Goal: Task Accomplishment & Management: Use online tool/utility

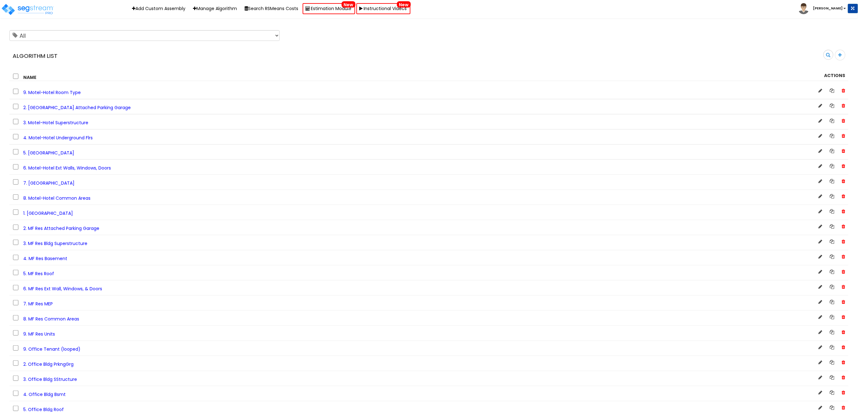
scroll to position [909, 0]
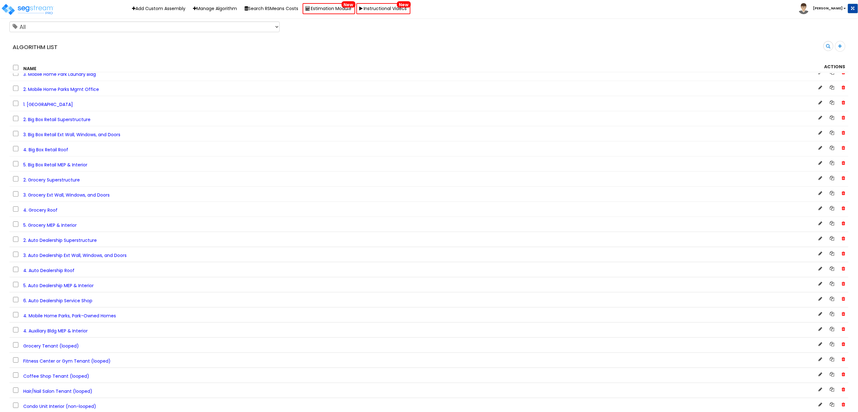
click at [50, 228] on span "5. Grocery MEP & Interior" at bounding box center [49, 225] width 53 height 6
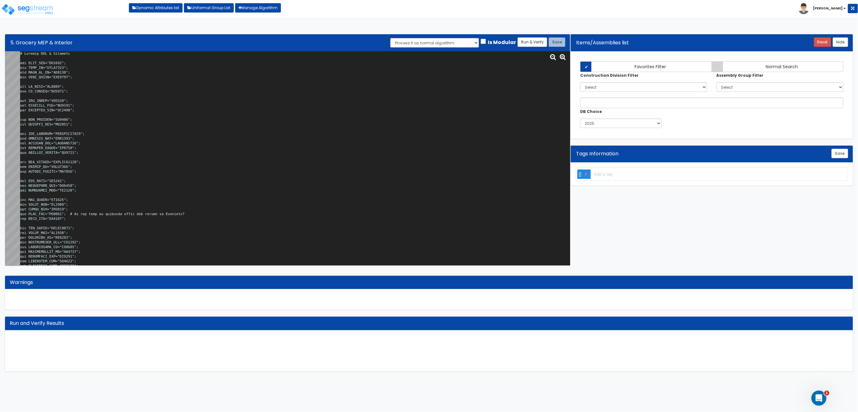
click at [266, 133] on textarea at bounding box center [295, 158] width 550 height 214
click at [352, 147] on textarea at bounding box center [295, 158] width 550 height 214
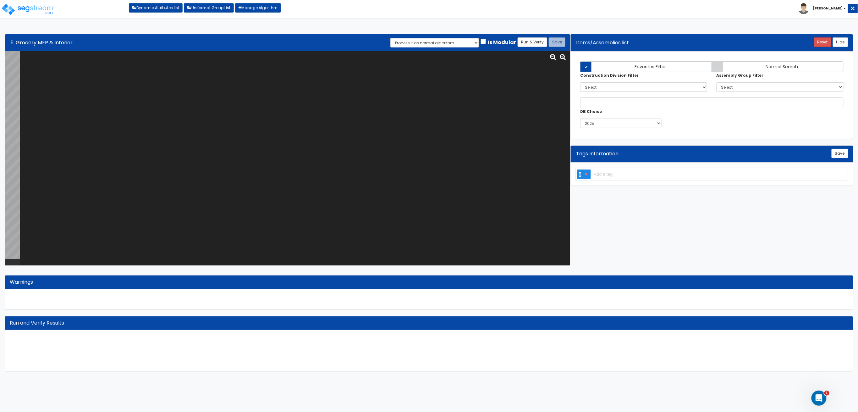
paste textarea "# Grocery MEP & Interior var TNNT_NUM="NU0275"; var BLDG_HT="AEWH0000"; var BLD…"
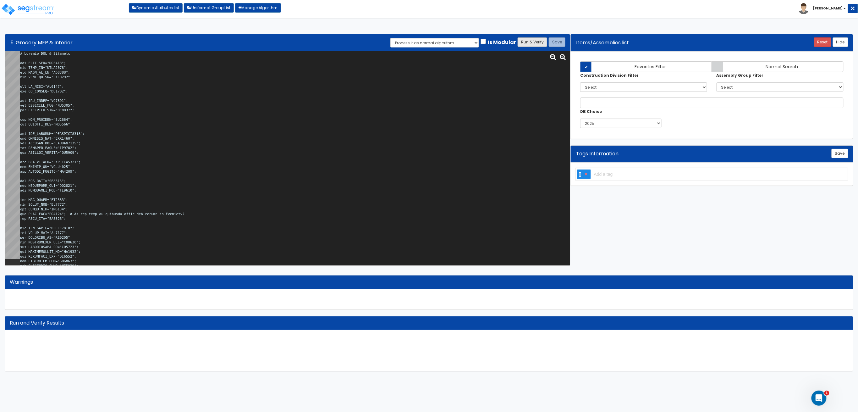
type textarea "# Grocery MEP & Interior var TNNT_NUM="NU0275"; var BLDG_HT="AEWH0000"; var BLD…"
click at [533, 39] on button "Run & Verify" at bounding box center [533, 41] width 30 height 9
click at [563, 43] on button "Save" at bounding box center [557, 41] width 17 height 9
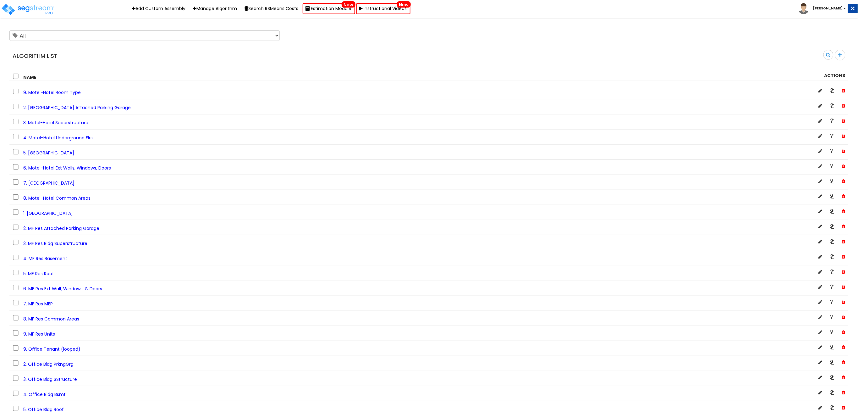
scroll to position [1529, 0]
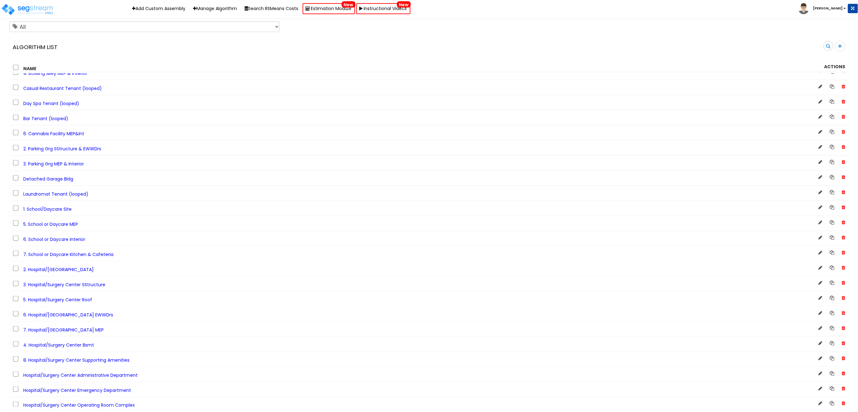
click at [55, 167] on span "3. Parking Grg MEP & Interior" at bounding box center [53, 164] width 61 height 6
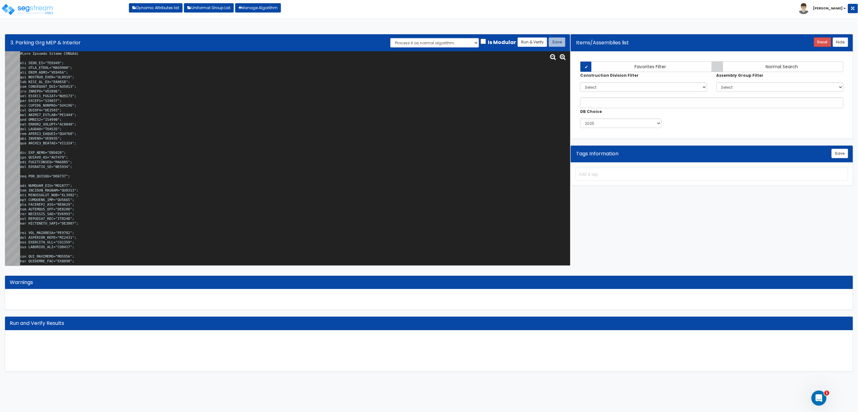
click at [218, 128] on textarea at bounding box center [295, 158] width 550 height 214
click at [254, 136] on textarea at bounding box center [295, 158] width 550 height 214
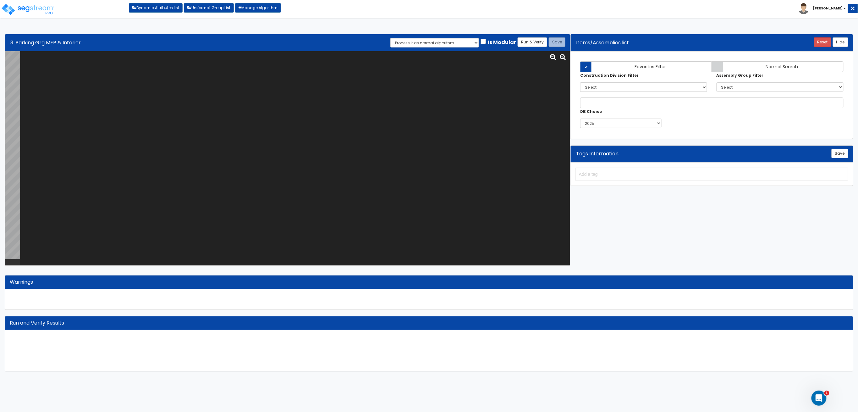
paste textarea "#Site Parking Garage MEP&Int var BLDG_HT="BU0007"; var BLDG_LNGTH="MBL0000"; va…"
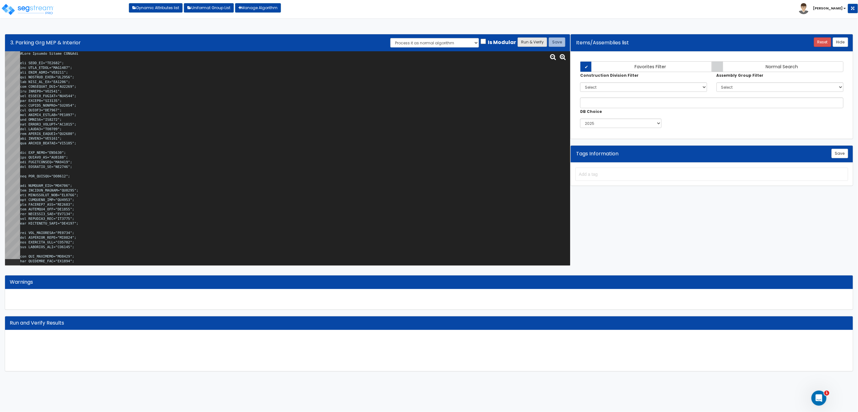
type textarea "#Site Parking Garage MEP&Int var BLDG_HT="BU0007"; var BLDG_LNGTH="MBL0000"; va…"
click at [527, 44] on button "Run & Verify" at bounding box center [533, 41] width 30 height 9
click at [558, 47] on button "Save" at bounding box center [557, 41] width 17 height 9
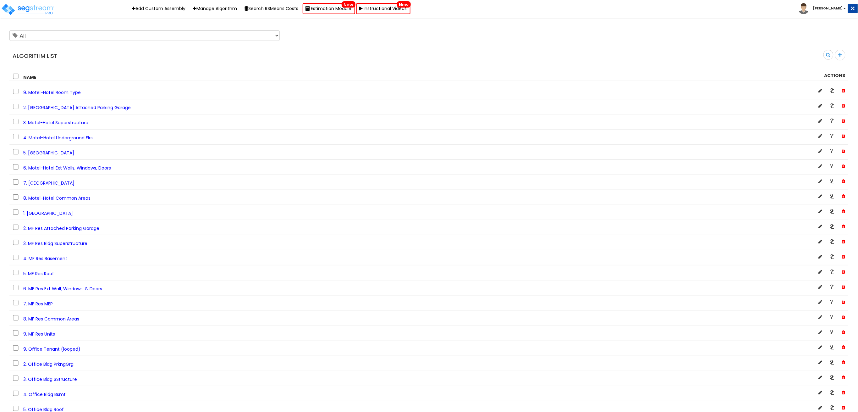
scroll to position [382, 0]
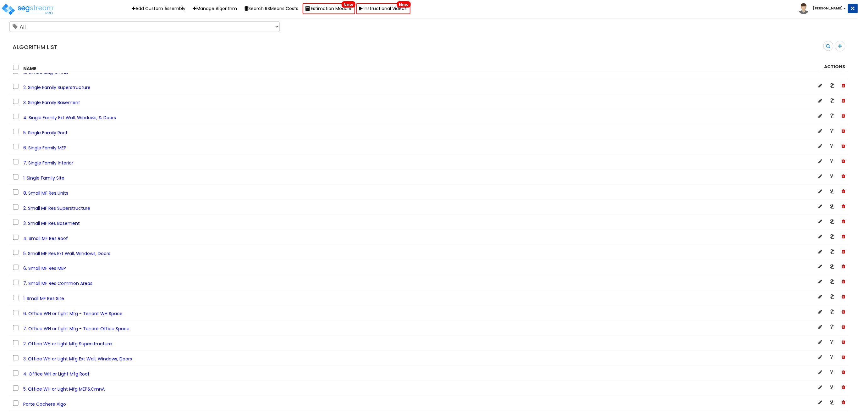
click at [49, 272] on span "6. Small MF Res MEP" at bounding box center [44, 268] width 43 height 6
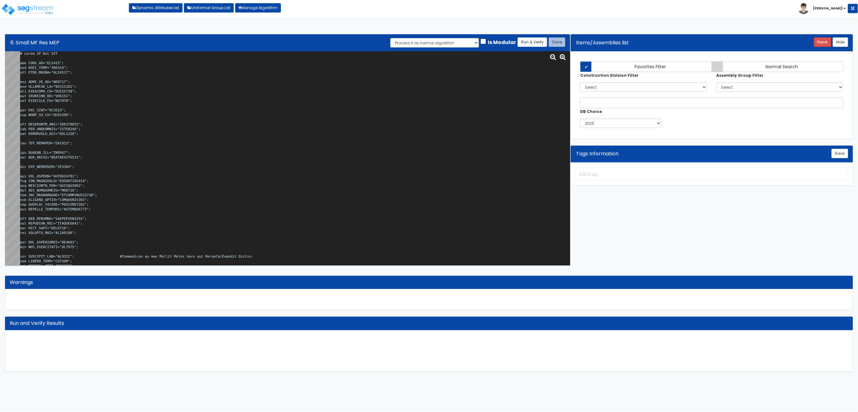
click at [243, 141] on textarea at bounding box center [295, 158] width 550 height 214
click at [349, 141] on textarea at bounding box center [295, 158] width 550 height 214
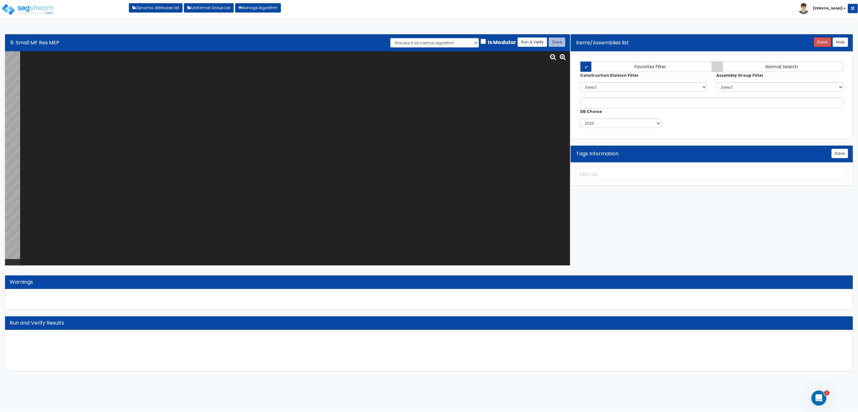
paste textarea "# Small MF Res MEP var BLDG_HT="WH0018"; var BLDG_STRY="NU0054"; var BLDG_LNGTH…"
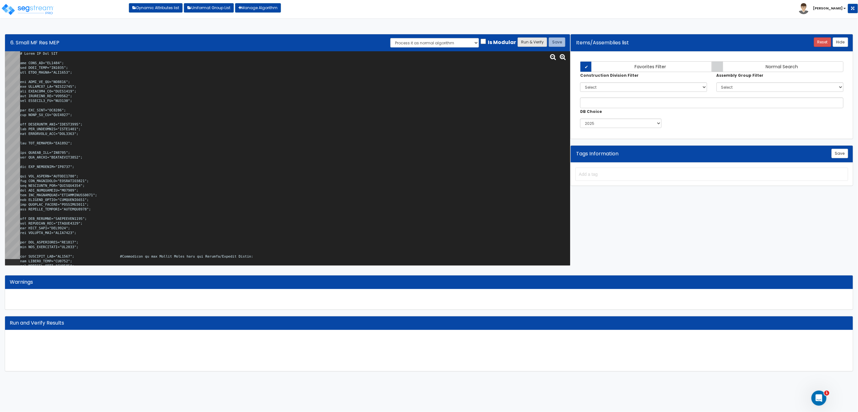
type textarea "# Small MF Res MEP var BLDG_HT="WH0018"; var BLDG_STRY="NU0054"; var BLDG_LNGTH…"
click at [536, 39] on button "Run & Verify" at bounding box center [533, 41] width 30 height 9
click at [554, 40] on button "Save" at bounding box center [557, 41] width 17 height 9
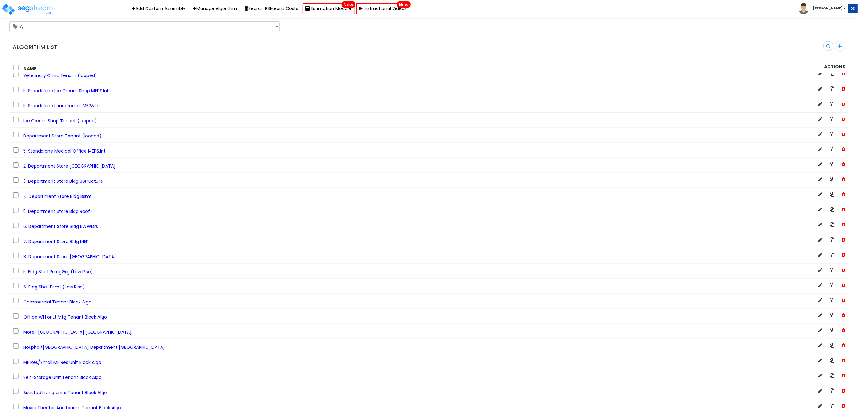
scroll to position [3837, 0]
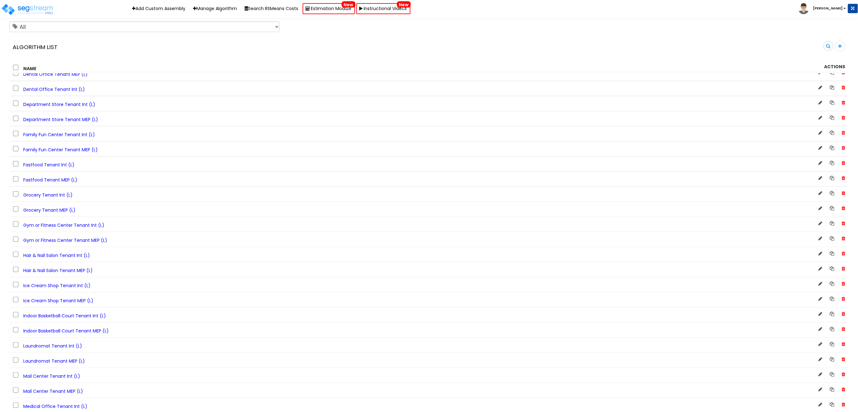
click at [47, 108] on span "Department Store Tenant Int (L)" at bounding box center [59, 104] width 72 height 6
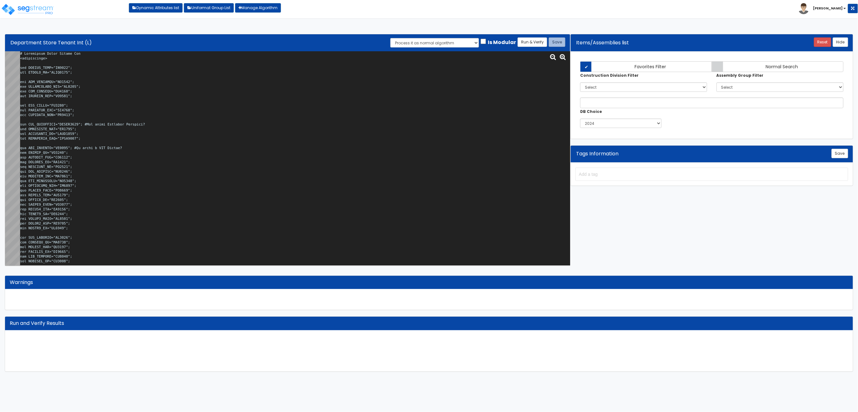
click at [241, 120] on textarea at bounding box center [295, 158] width 550 height 214
click at [299, 143] on textarea at bounding box center [295, 158] width 550 height 214
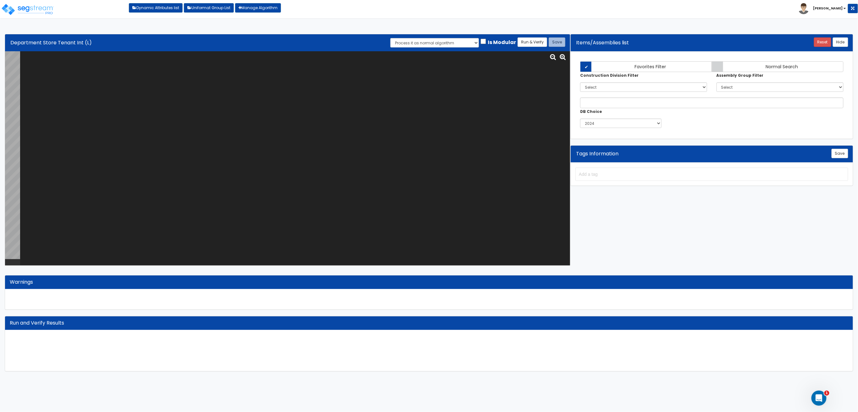
paste textarea "# Department Store Tenant Int <loopenabled> var TENANT_NAME="TN0000"; var TENAN…"
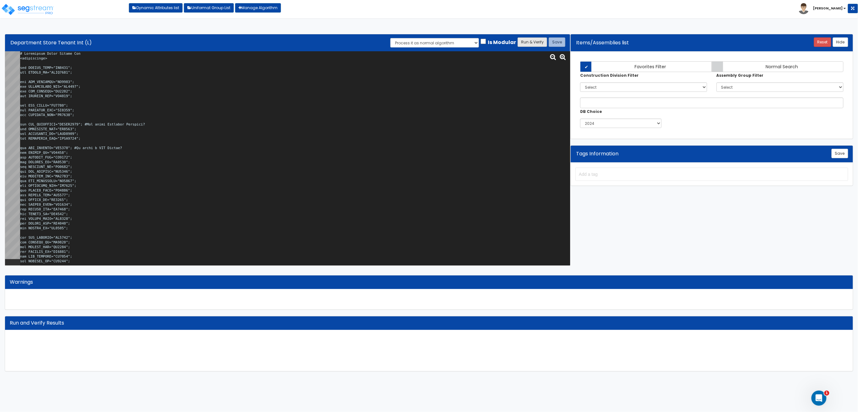
type textarea "# Department Store Tenant Int <loopenabled> var TENANT_NAME="TN0000"; var TENAN…"
click at [528, 41] on button "Run & Verify" at bounding box center [533, 41] width 30 height 9
click at [558, 44] on button "Save" at bounding box center [557, 41] width 17 height 9
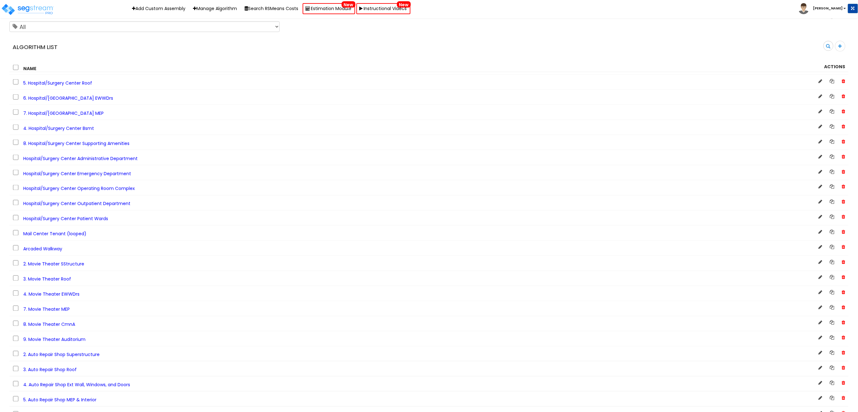
scroll to position [2613, 0]
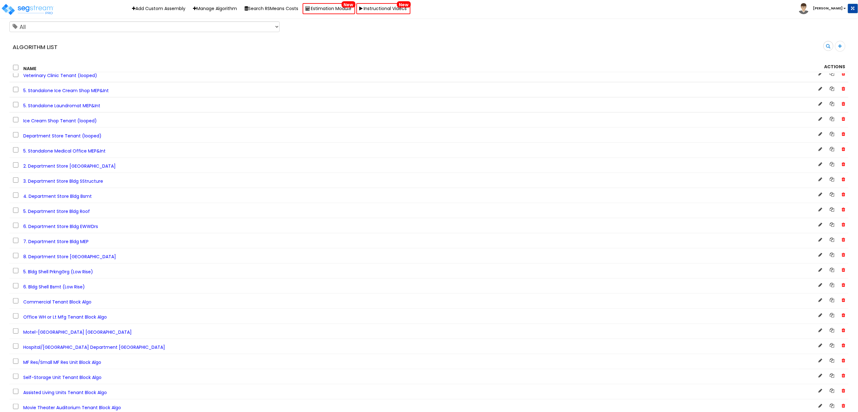
click at [86, 139] on span "Department Store Tenant (looped)" at bounding box center [62, 136] width 78 height 6
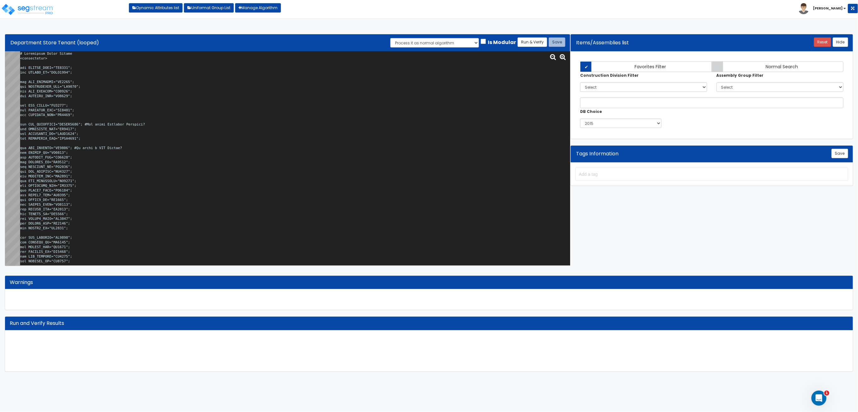
click at [258, 179] on textarea at bounding box center [295, 158] width 550 height 214
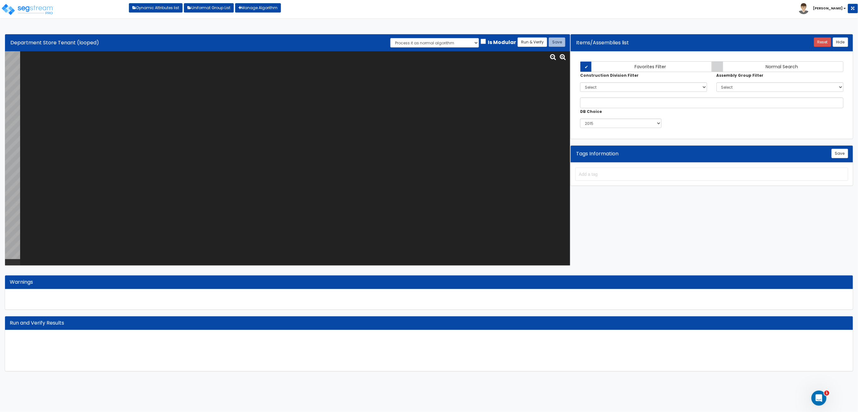
paste textarea "# Department Store Tenant <loopenabled> var TENANT_NAME="TN0000"; var TENANT_SF…"
type textarea "# Department Store Tenant <loopenabled> var TENANT_NAME="TN0000"; var TENANT_SF…"
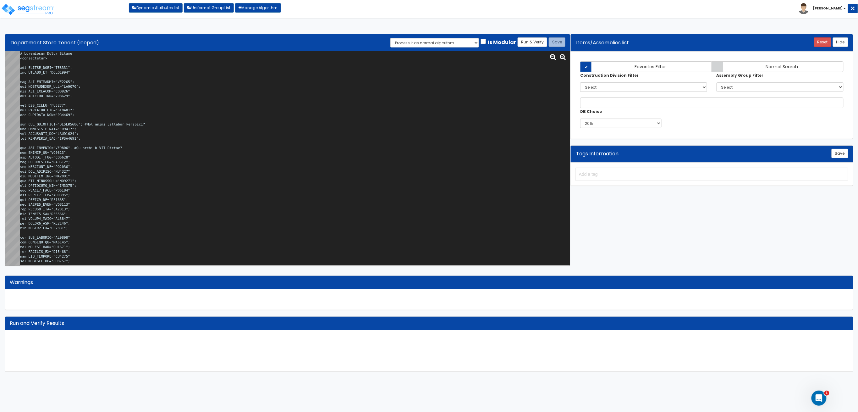
click at [211, 189] on textarea at bounding box center [295, 158] width 550 height 214
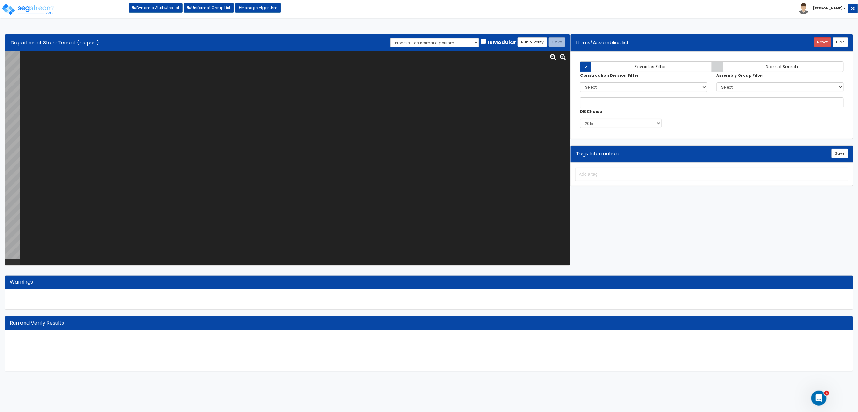
paste textarea "# Department Store Tenant <loopenabled> var TENANT_NAME="TN0000"; var TENANT_SF…"
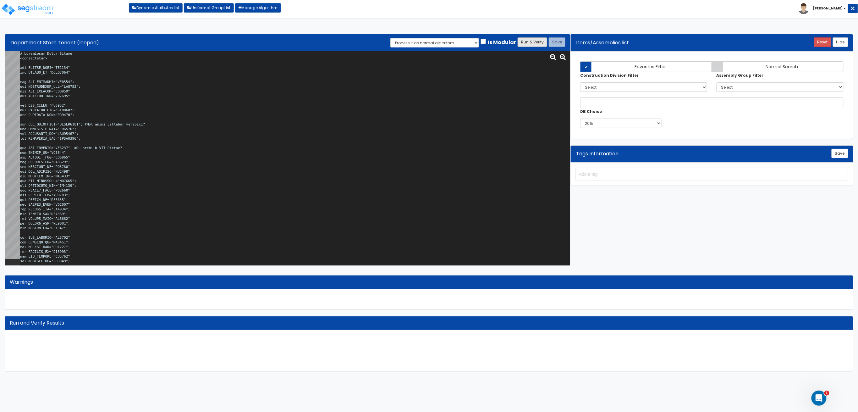
type textarea "# Department Store Tenant <loopenabled> var TENANT_NAME="TN0000"; var TENANT_SF…"
click at [536, 42] on button "Run & Verify" at bounding box center [533, 41] width 30 height 9
click at [558, 42] on button "Save" at bounding box center [557, 41] width 17 height 9
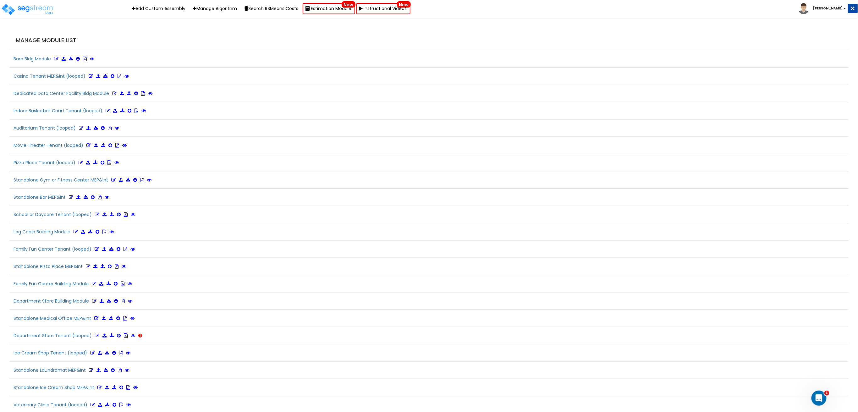
scroll to position [1408, 0]
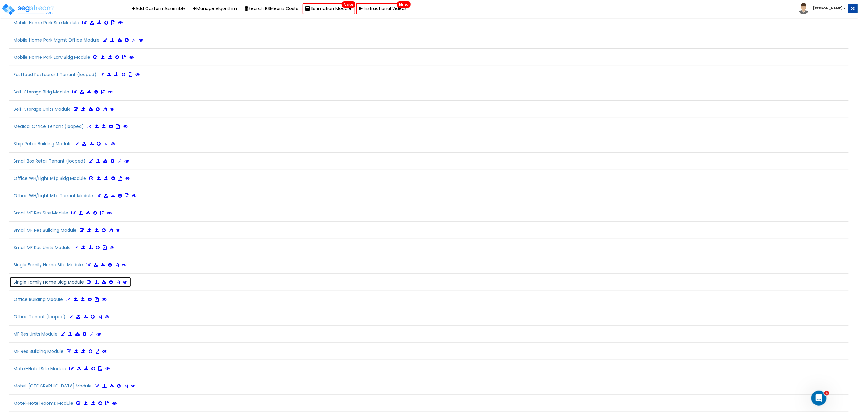
click at [90, 280] on icon at bounding box center [89, 282] width 4 height 4
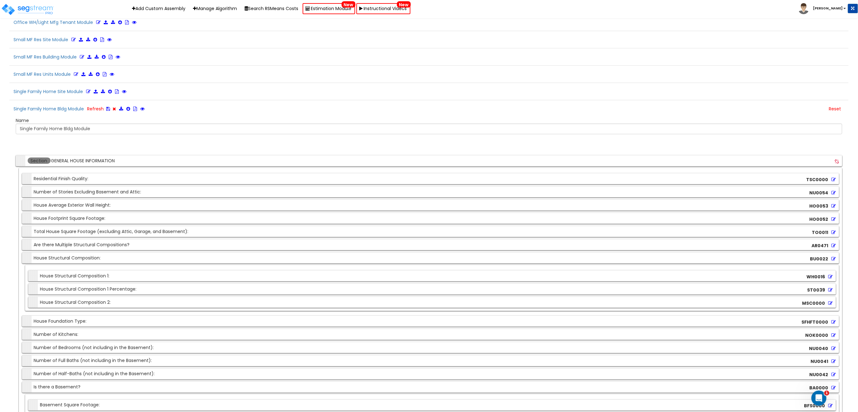
scroll to position [3462, 0]
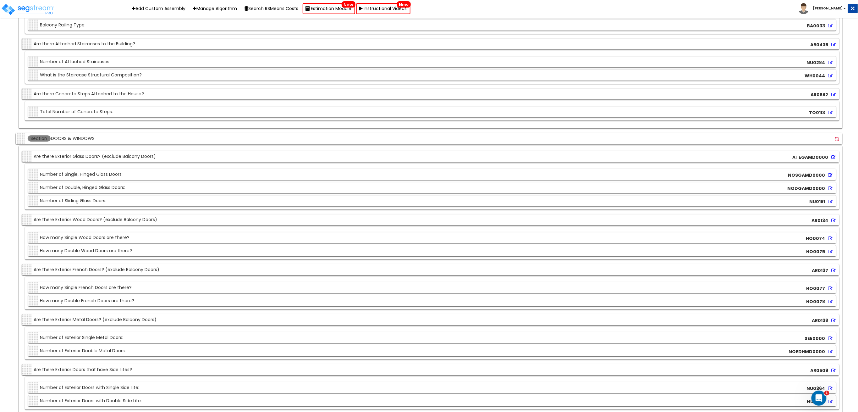
click at [244, 206] on div "Section Number of Sliding Glass Doors: NU0191" at bounding box center [432, 200] width 808 height 11
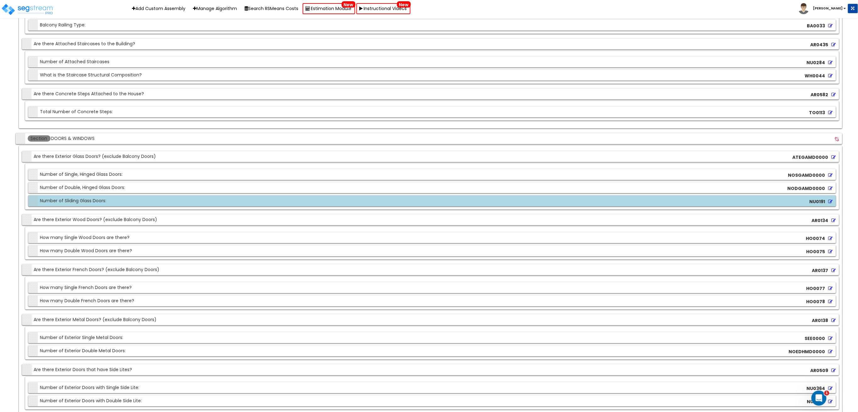
scroll to position [2248, 0]
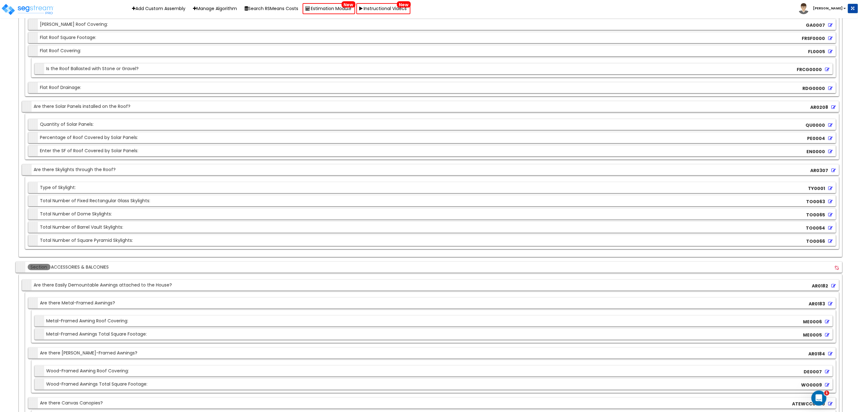
click at [330, 180] on div "Section Are there Skylights through the Roof? AR0307 Section Type of Skylight: …" at bounding box center [431, 206] width 818 height 85
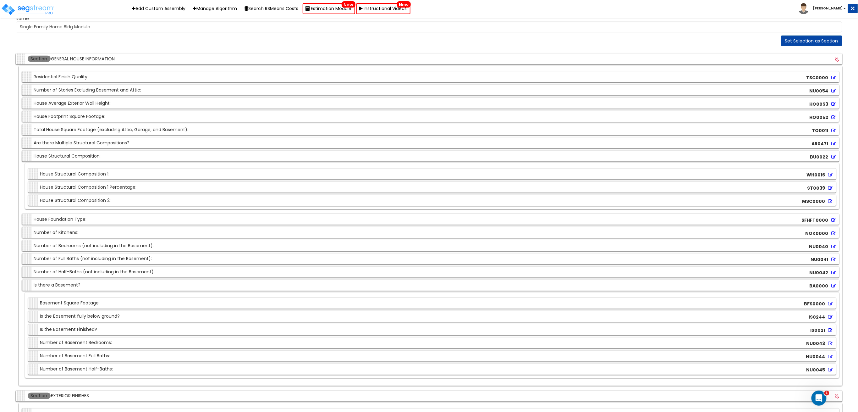
scroll to position [1623, 0]
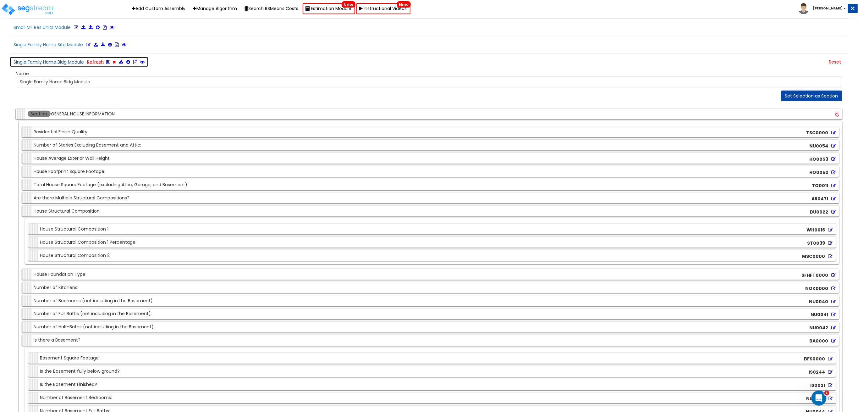
click at [92, 65] on link "Refresh" at bounding box center [95, 62] width 17 height 6
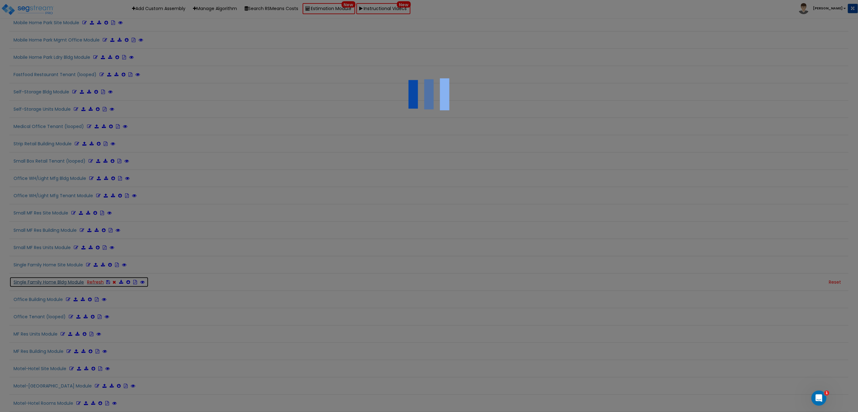
scroll to position [1408, 0]
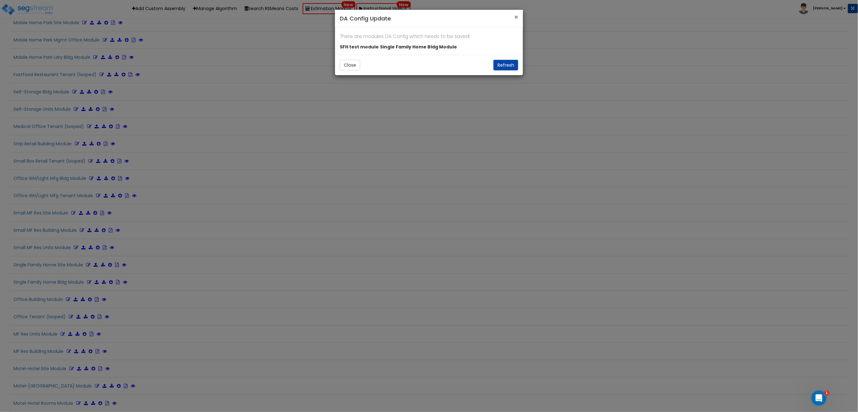
click at [516, 18] on span "×" at bounding box center [516, 17] width 4 height 9
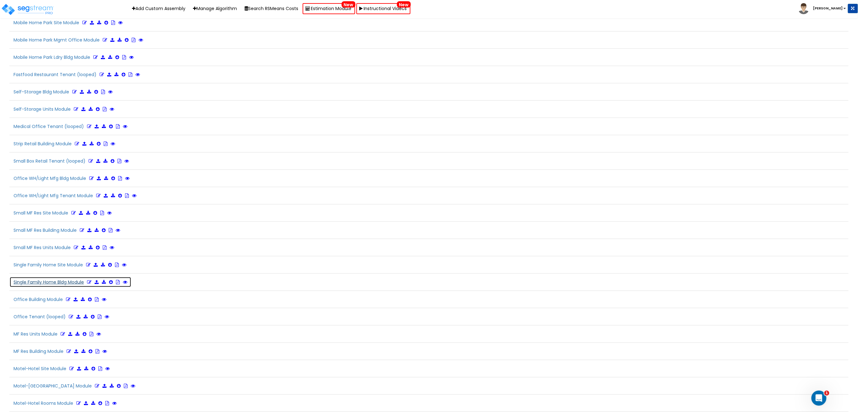
click at [91, 281] on icon at bounding box center [89, 282] width 4 height 4
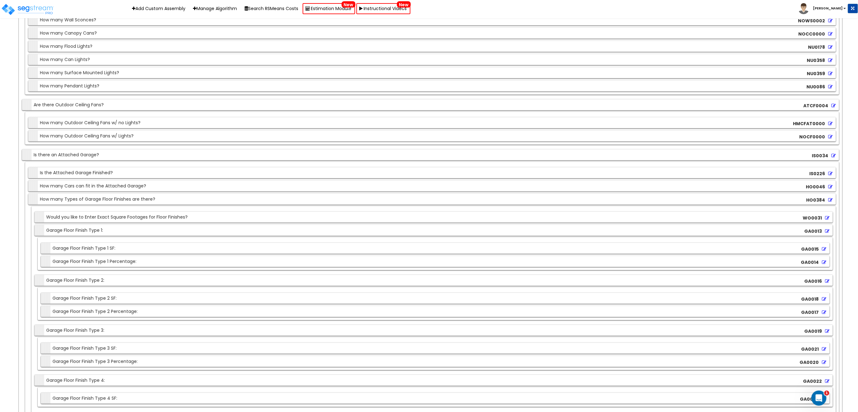
scroll to position [3462, 0]
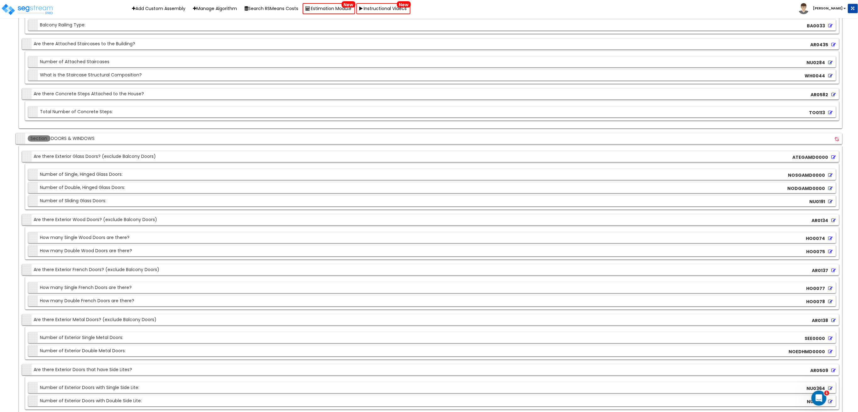
click at [102, 206] on div "Section Number of Sliding Glass Doors:" at bounding box center [68, 200] width 77 height 11
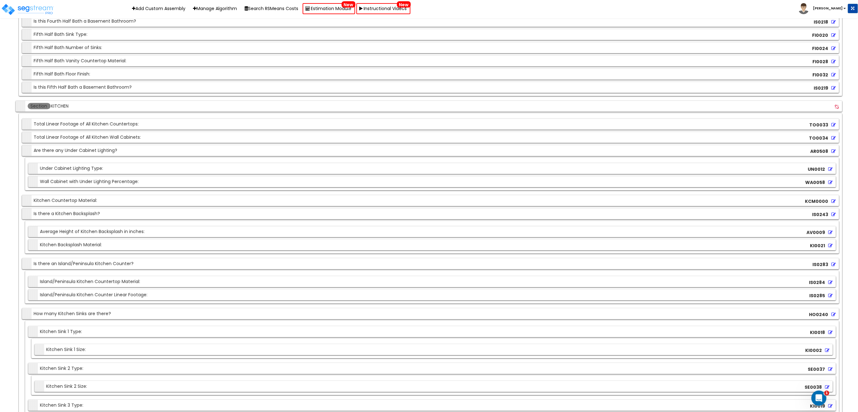
scroll to position [9927, 0]
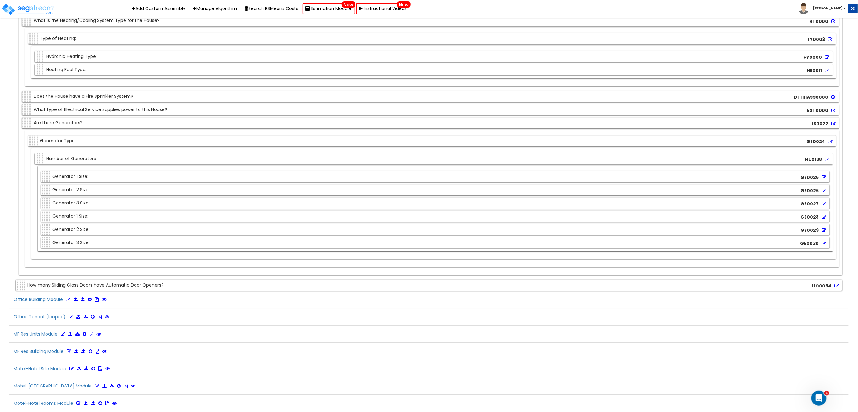
click at [208, 284] on div "Section How many Sliding Glass Doors have Automatic Door Openers? HO0094" at bounding box center [429, 285] width 827 height 11
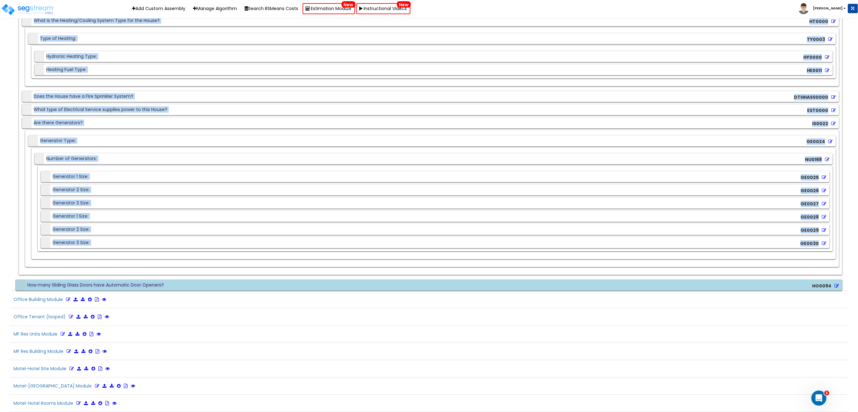
click at [315, 242] on div "Section Generator 3 Size: GE0030" at bounding box center [435, 242] width 789 height 11
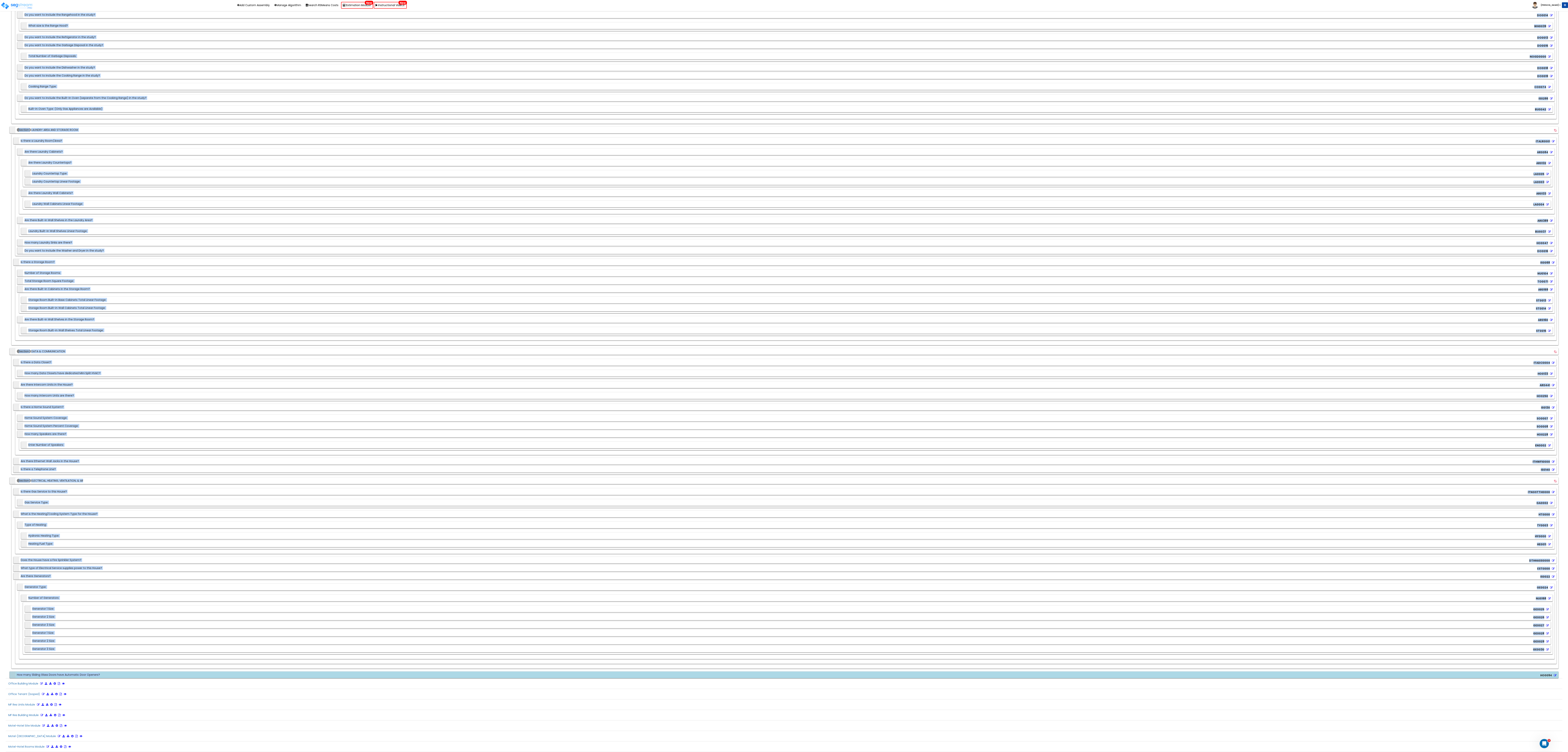
click at [466, 251] on div "Section Are there Intercom Units in the House? AR0441" at bounding box center [785, 385] width 1543 height 7
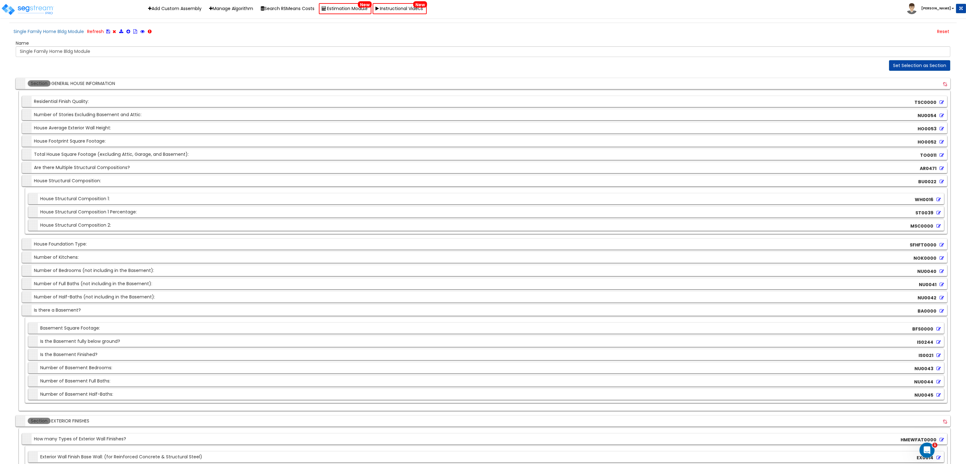
scroll to position [1585, 0]
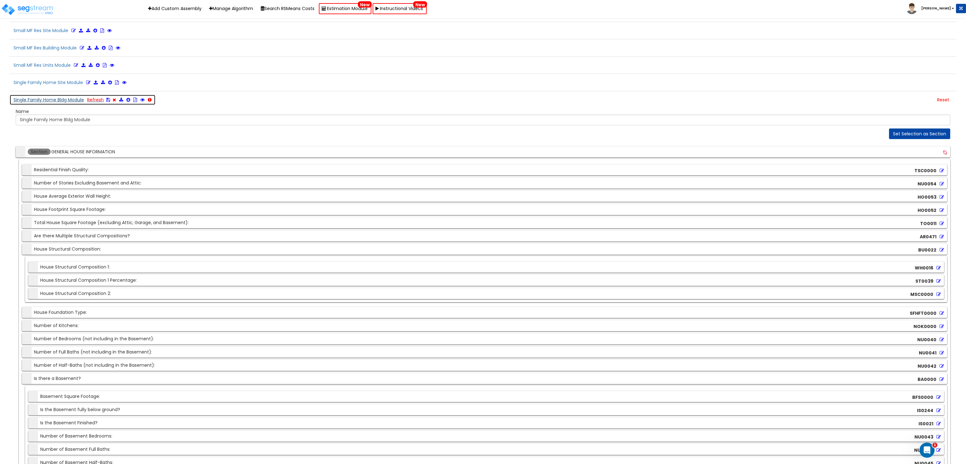
click at [110, 102] on icon at bounding box center [108, 99] width 4 height 4
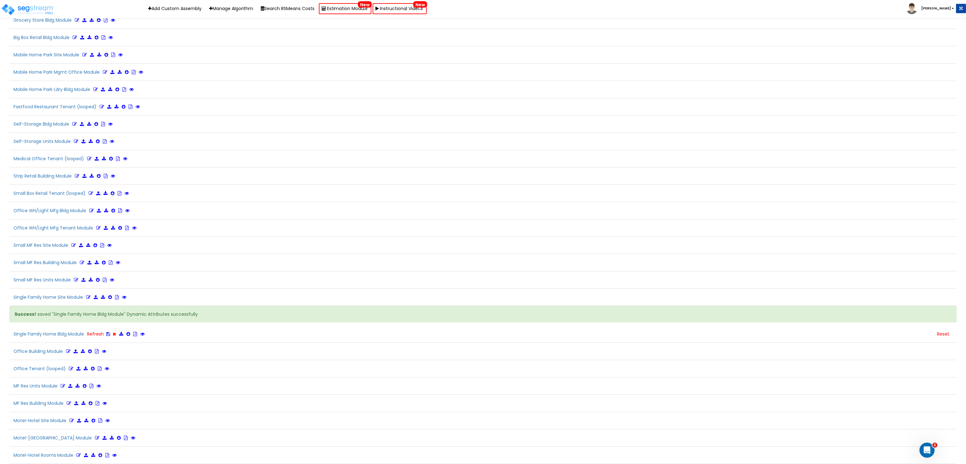
scroll to position [1369, 0]
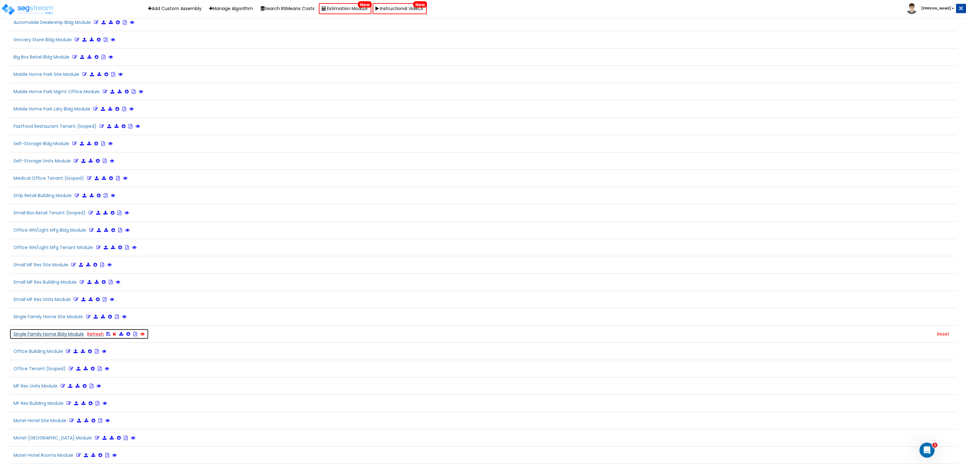
click at [144, 331] on icon at bounding box center [142, 333] width 4 height 4
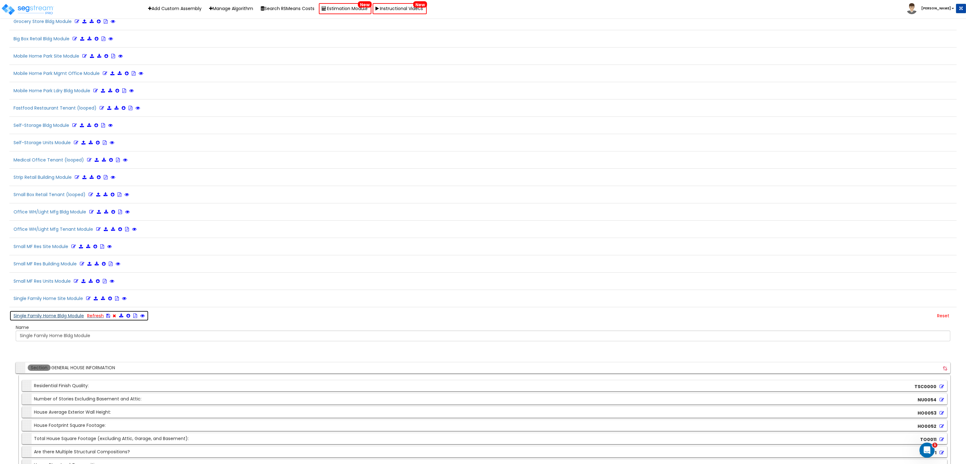
scroll to position [1585, 0]
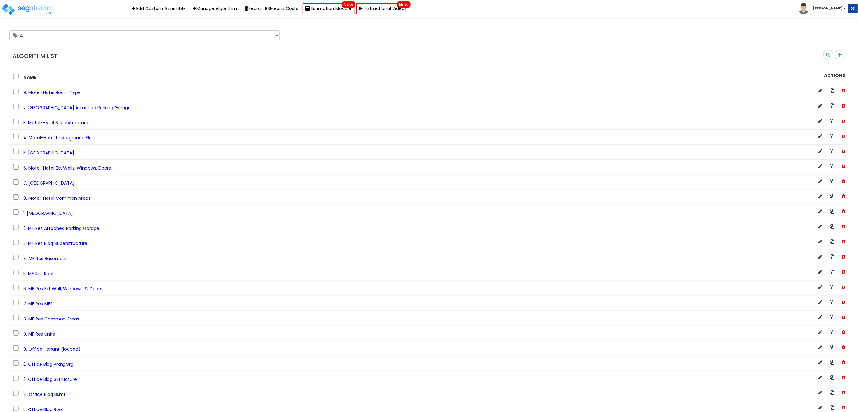
scroll to position [274, 0]
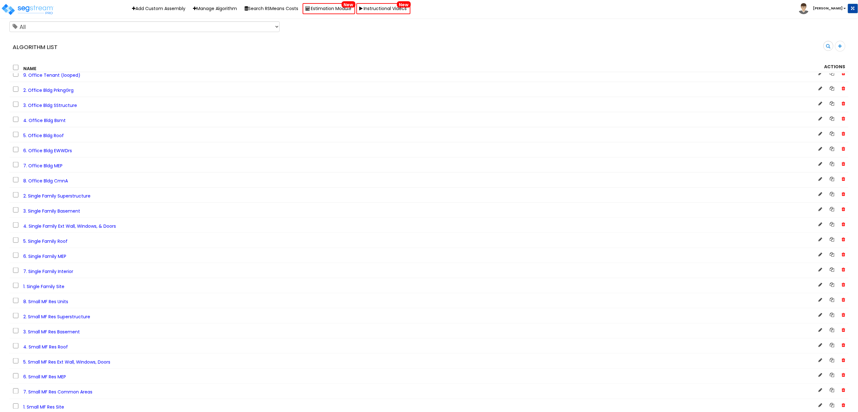
click at [54, 275] on span "7. Single Family Interior" at bounding box center [48, 271] width 50 height 6
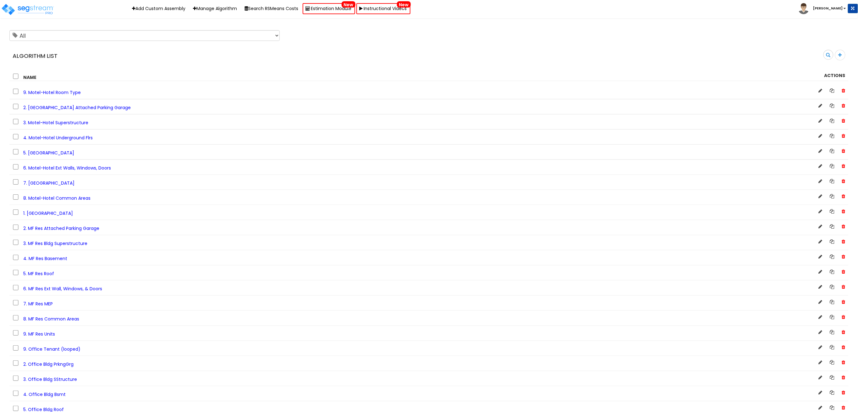
scroll to position [274, 0]
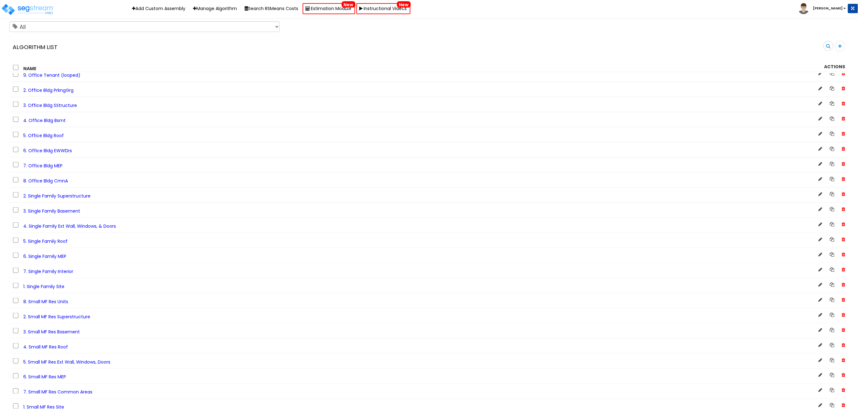
click at [92, 229] on span "4. Single Family Ext Wall, Windows, & Doors" at bounding box center [69, 226] width 93 height 6
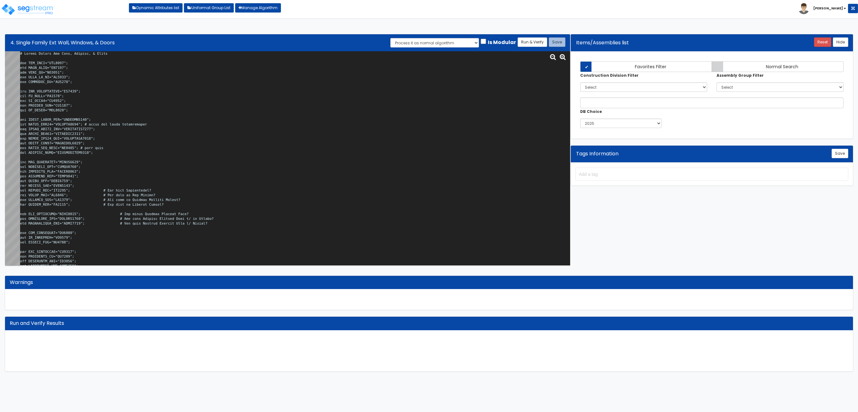
click at [289, 120] on textarea at bounding box center [295, 158] width 550 height 214
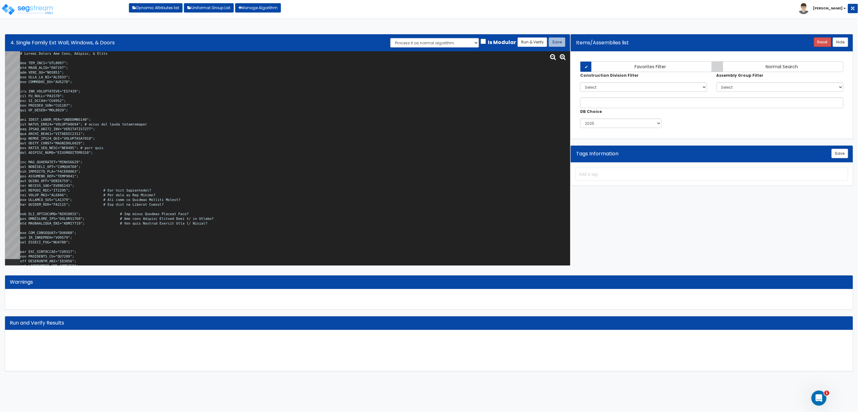
click at [246, 107] on textarea at bounding box center [295, 158] width 550 height 214
click at [190, 131] on textarea at bounding box center [295, 158] width 550 height 214
click at [308, 108] on textarea at bounding box center [295, 158] width 550 height 214
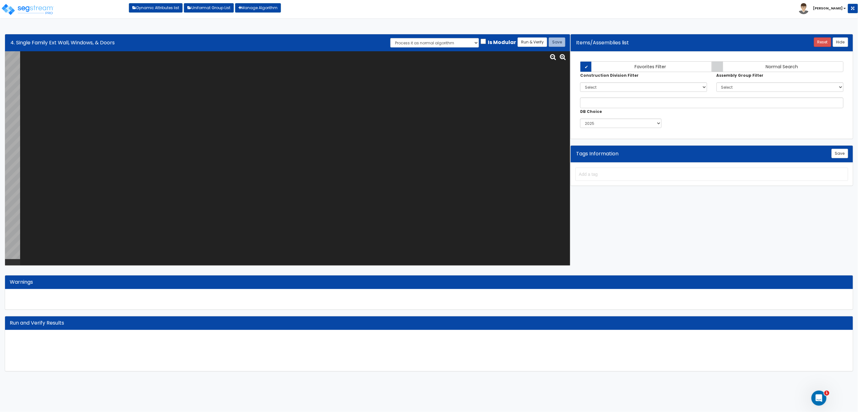
paste textarea "# Single Family Ext Wall, Windows, & Doors var RES_TIER="TSC0000"; var BLDG_STR…"
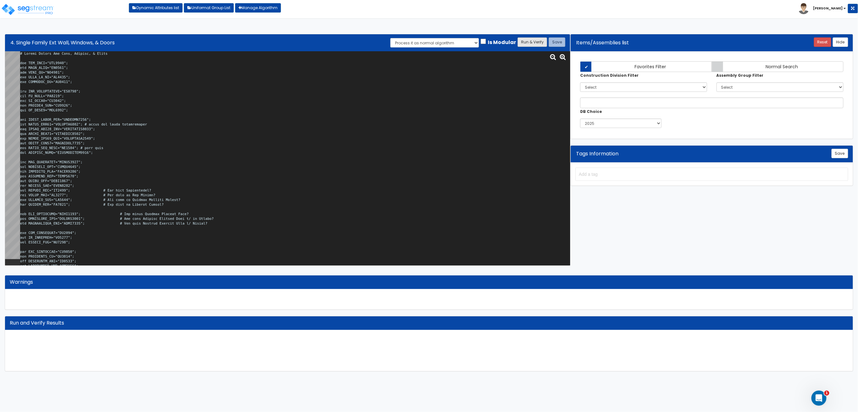
type textarea "# Single Family Ext Wall, Windows, & Doors var RES_TIER="TSC0000"; var BLDG_STR…"
click at [525, 39] on button "Run & Verify" at bounding box center [533, 41] width 30 height 9
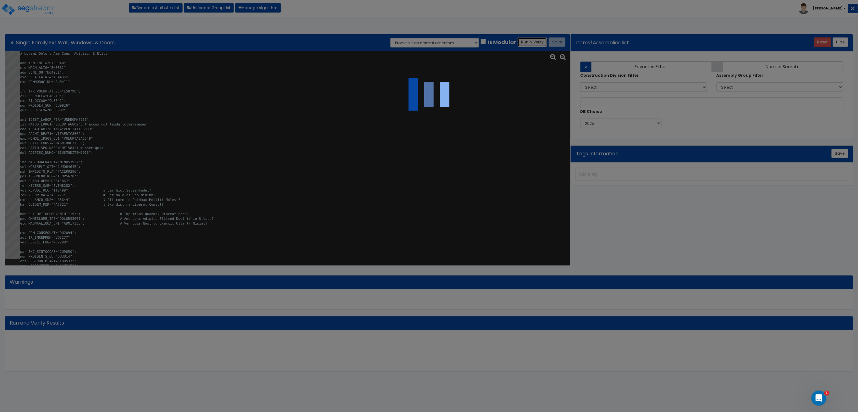
select select "0"
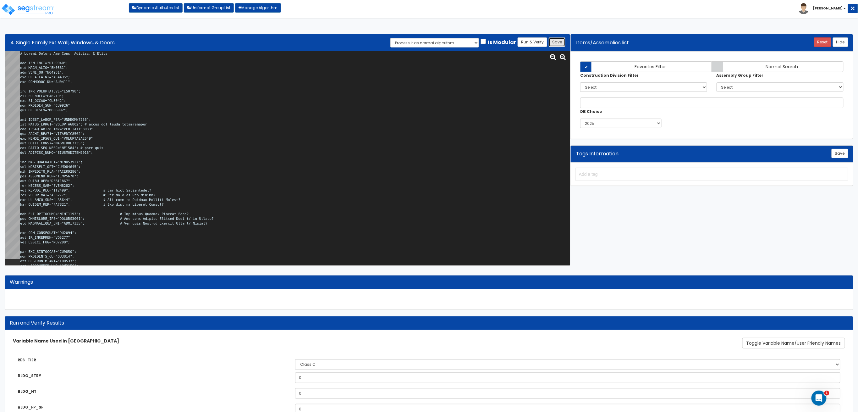
click at [560, 44] on button "Save" at bounding box center [557, 41] width 17 height 9
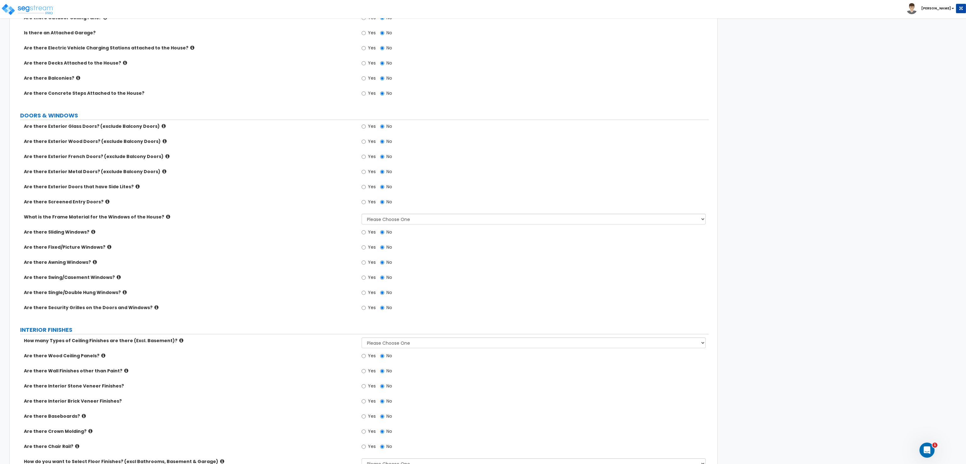
click at [370, 126] on label "Yes" at bounding box center [369, 128] width 14 height 11
click at [366, 126] on input "Yes" at bounding box center [364, 126] width 4 height 7
radio input "true"
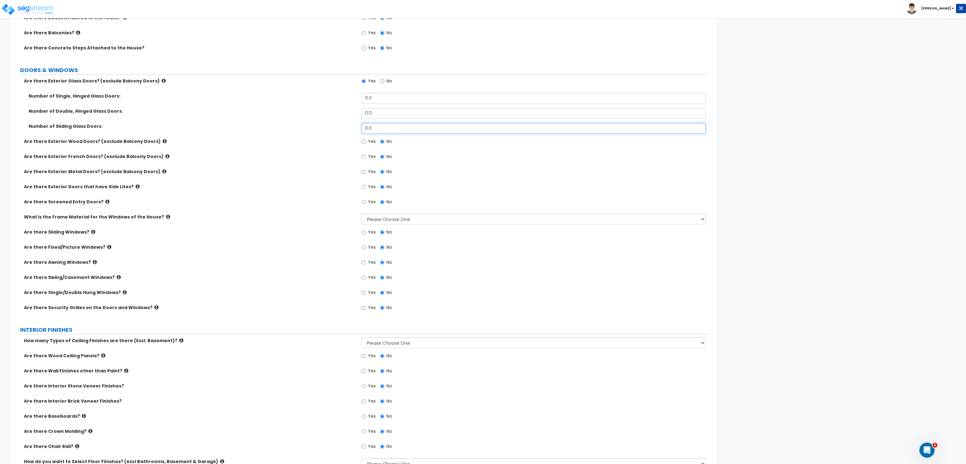
drag, startPoint x: 376, startPoint y: 125, endPoint x: 343, endPoint y: 137, distance: 35.5
click at [339, 128] on div "Number of Sliding Glass Doors: 0.0" at bounding box center [361, 130] width 694 height 15
type input "1"
click at [459, 162] on div "Yes No" at bounding box center [535, 158] width 347 height 11
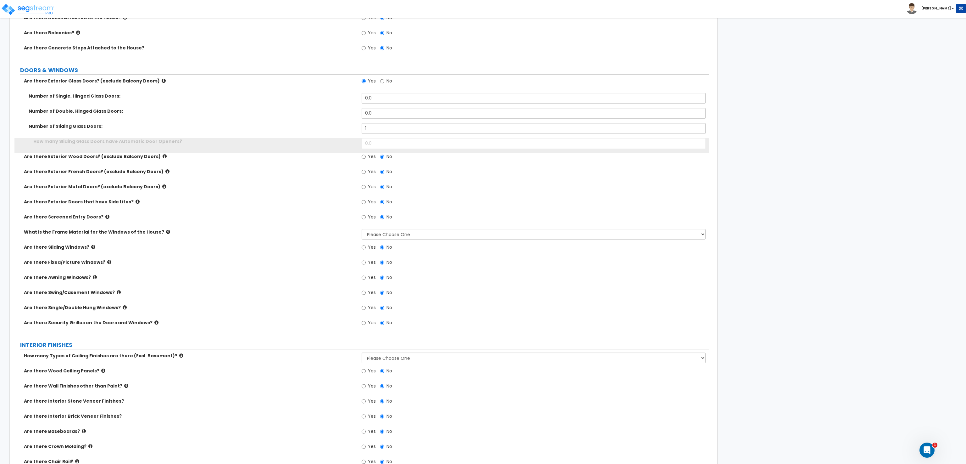
scroll to position [432, 0]
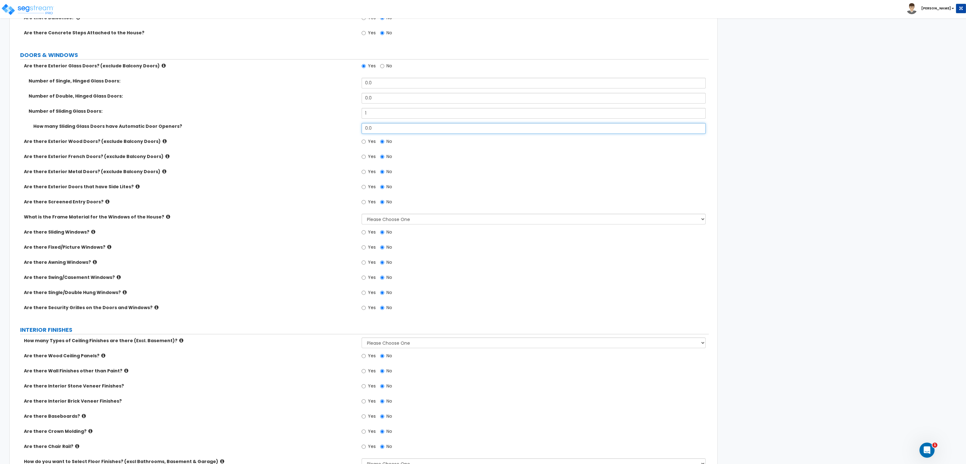
drag, startPoint x: 325, startPoint y: 125, endPoint x: 317, endPoint y: 138, distance: 15.2
click at [324, 125] on div "How many Sliding Glass Doors have Automatic Door Openers? 0.0" at bounding box center [361, 130] width 694 height 15
type input "2"
click at [539, 169] on div "Yes No" at bounding box center [535, 173] width 347 height 11
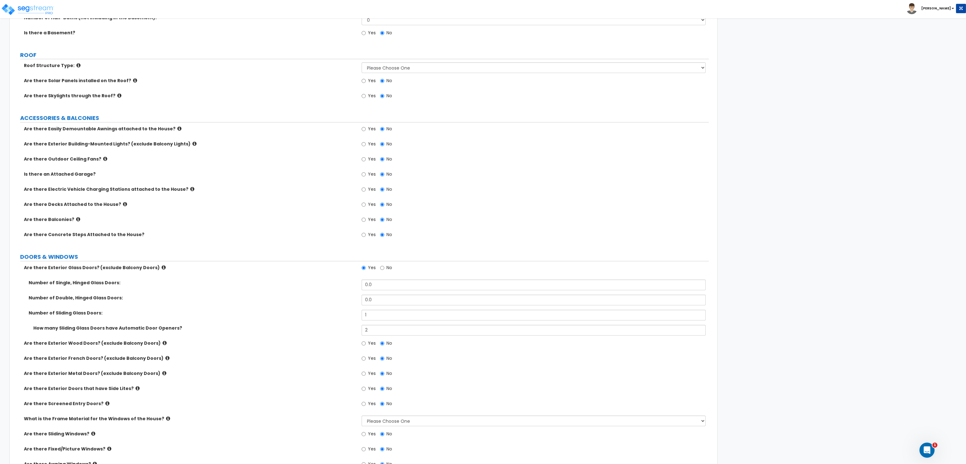
scroll to position [197, 0]
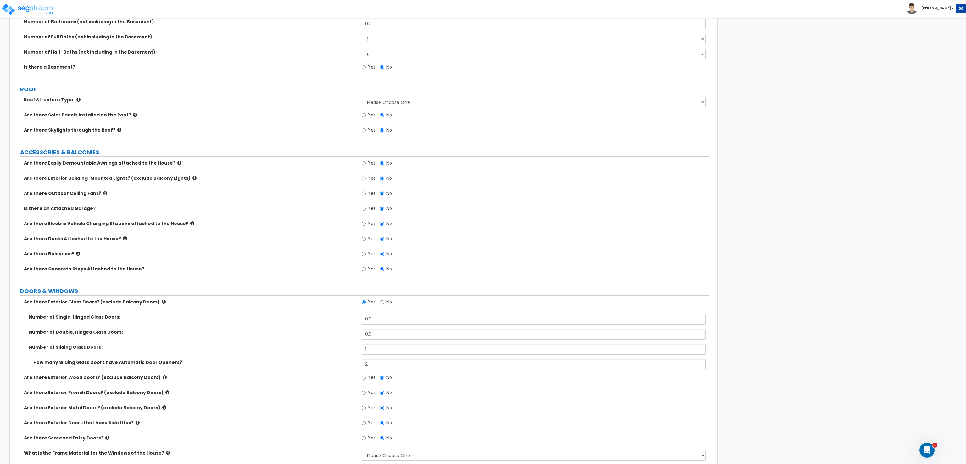
click at [590, 246] on div "Yes No" at bounding box center [535, 240] width 347 height 11
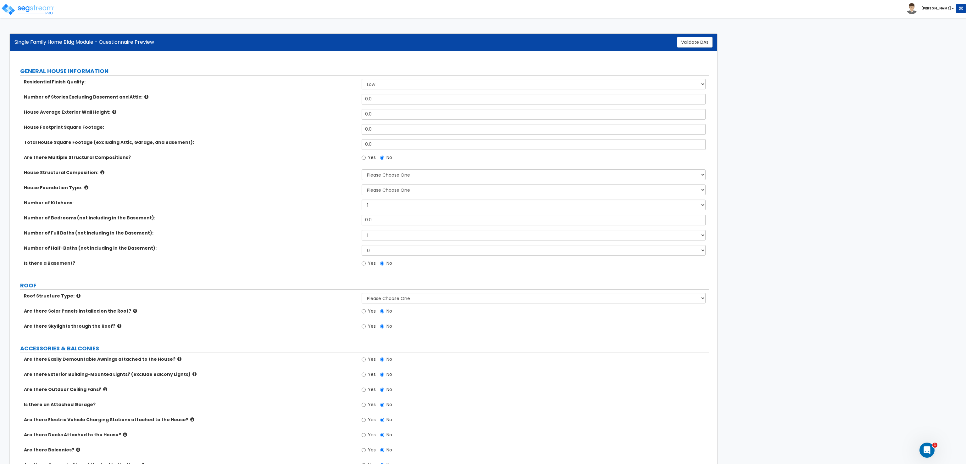
scroll to position [0, 0]
